Goal: Task Accomplishment & Management: Manage account settings

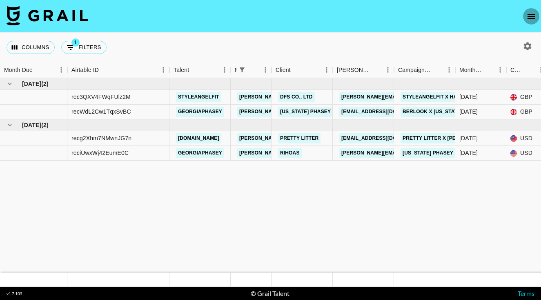
click at [532, 18] on icon "open drawer" at bounding box center [531, 16] width 10 height 10
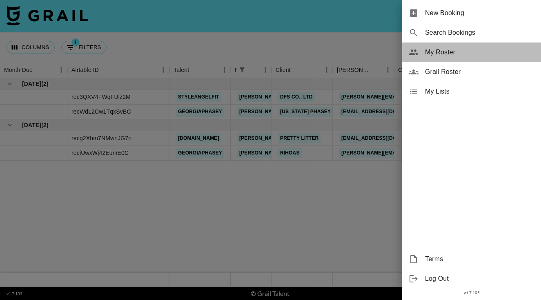
click at [449, 51] on span "My Roster" at bounding box center [479, 52] width 109 height 10
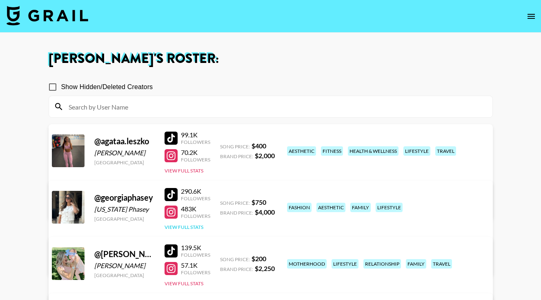
click at [190, 224] on button "View Full Stats" at bounding box center [184, 227] width 39 height 6
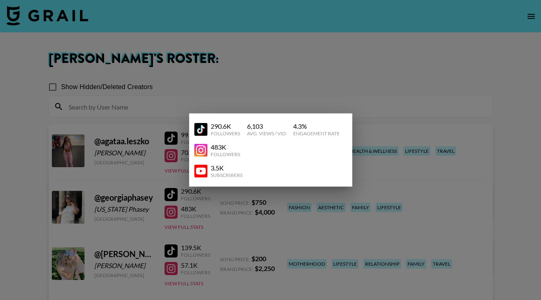
click at [246, 216] on div at bounding box center [270, 150] width 541 height 300
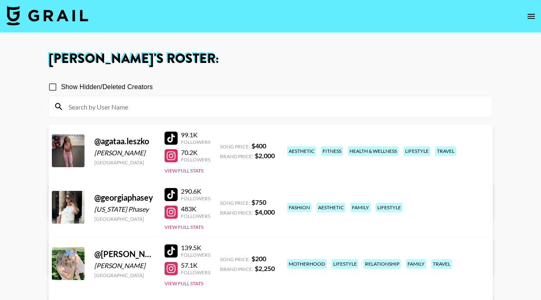
click at [274, 258] on link "View/Edit Details" at bounding box center [168, 262] width 210 height 8
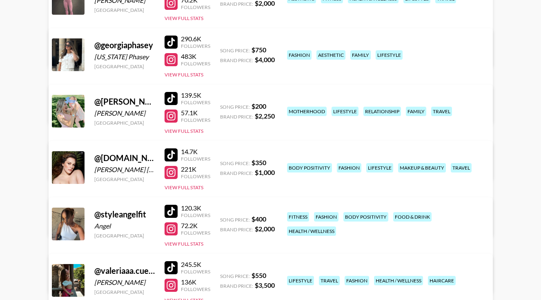
scroll to position [153, 0]
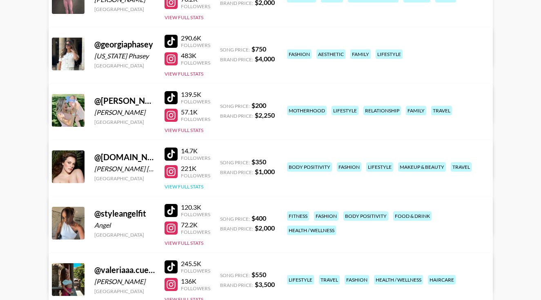
click at [190, 189] on button "View Full Stats" at bounding box center [184, 186] width 39 height 6
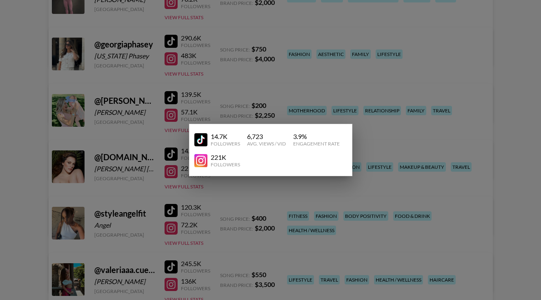
click at [303, 185] on div at bounding box center [270, 150] width 541 height 300
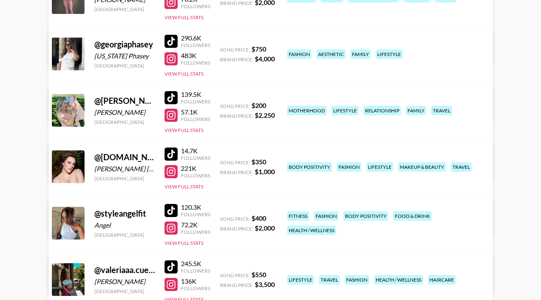
click at [280, 190] on div "Managed By avery.holt@grail-talent.com View/Edit Details" at bounding box center [168, 211] width 223 height 42
click at [274, 217] on link "View/Edit Details" at bounding box center [168, 221] width 210 height 8
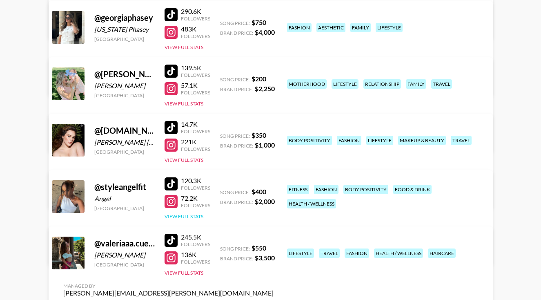
click at [192, 214] on button "View Full Stats" at bounding box center [184, 216] width 39 height 6
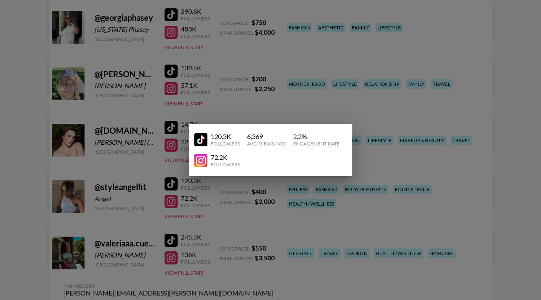
click at [369, 203] on div at bounding box center [270, 150] width 541 height 300
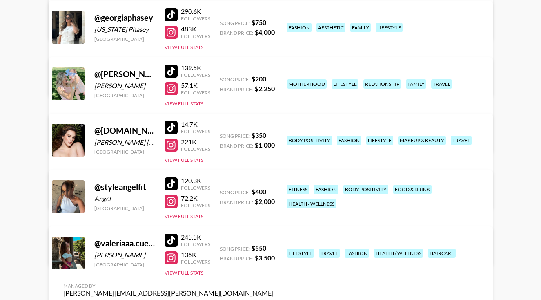
click at [274, 247] on link "View/Edit Details" at bounding box center [168, 251] width 210 height 8
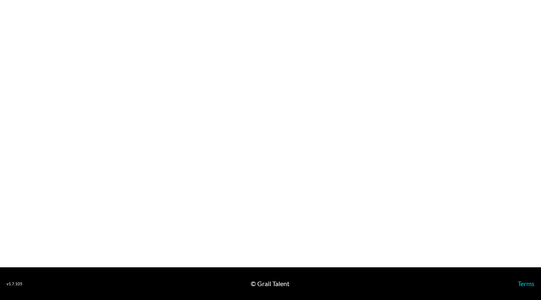
select select "USD"
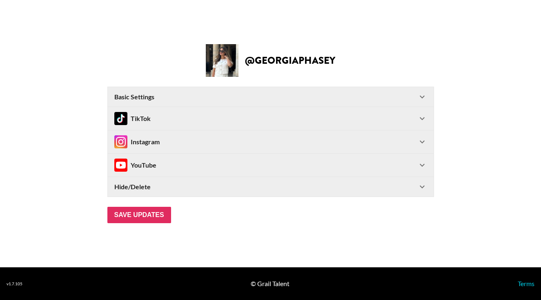
click at [420, 143] on icon at bounding box center [422, 142] width 10 height 10
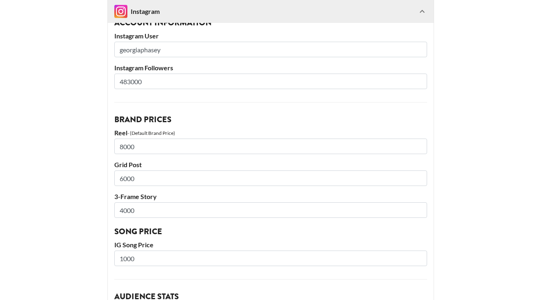
scroll to position [118, 0]
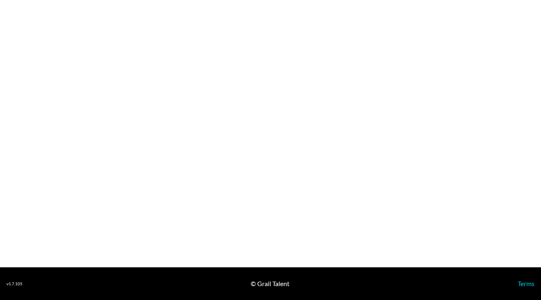
select select "USD"
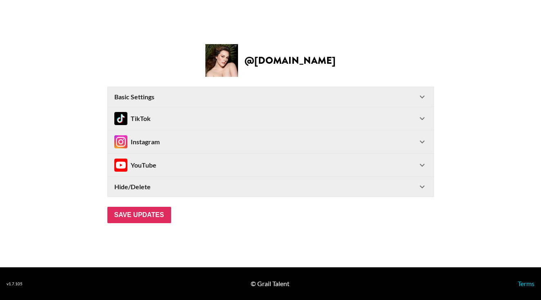
click at [416, 140] on div "Instagram" at bounding box center [265, 141] width 303 height 13
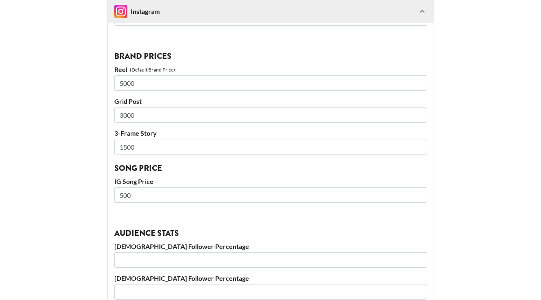
scroll to position [177, 0]
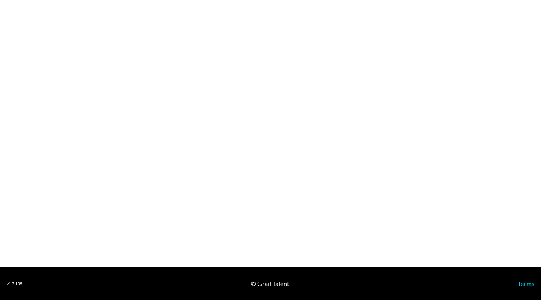
select select "USD"
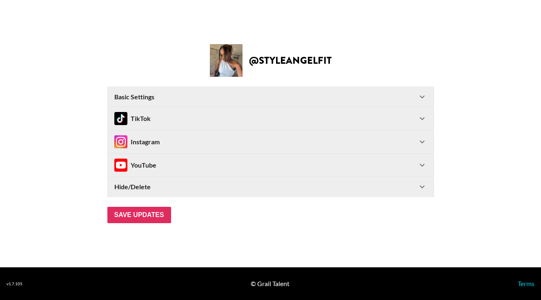
type input "[GEOGRAPHIC_DATA]"
click at [419, 143] on icon at bounding box center [422, 142] width 10 height 10
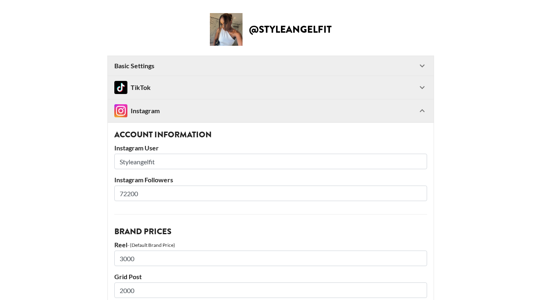
scroll to position [167, 0]
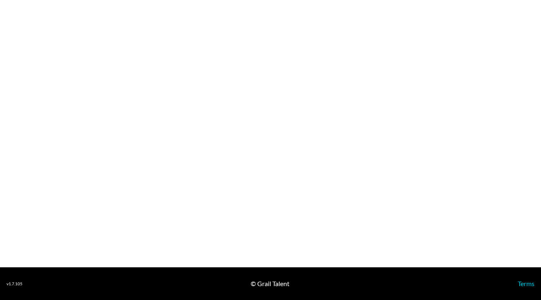
select select "USD"
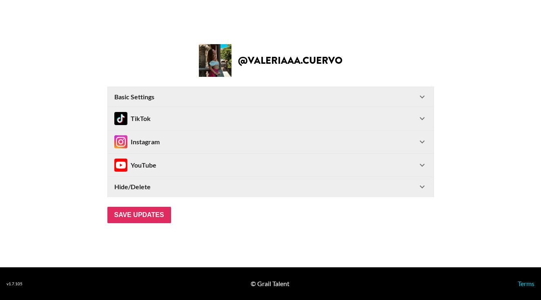
type input "[GEOGRAPHIC_DATA]"
click at [316, 137] on div "Instagram" at bounding box center [265, 141] width 303 height 13
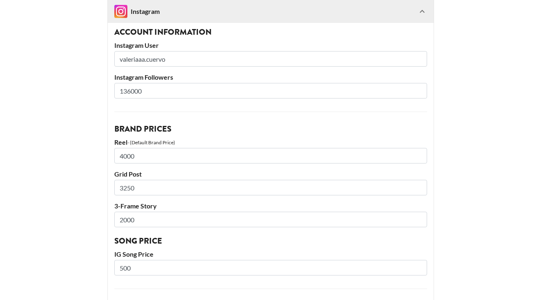
scroll to position [108, 0]
